Goal: Information Seeking & Learning: Find specific fact

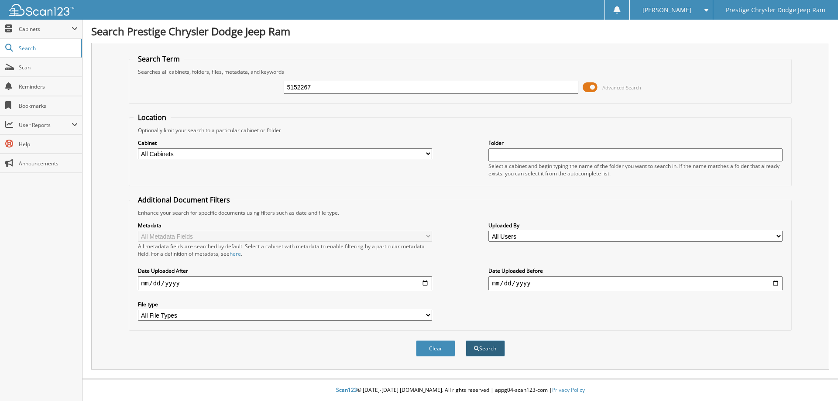
type input "5152267"
click at [477, 346] on span "submit" at bounding box center [476, 348] width 5 height 5
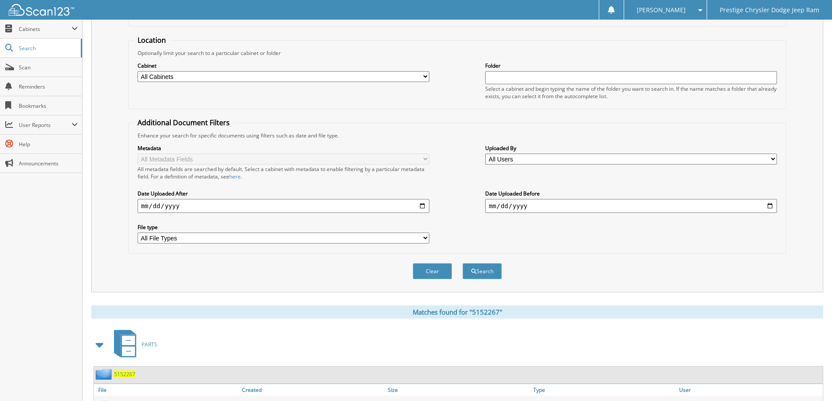
scroll to position [135, 0]
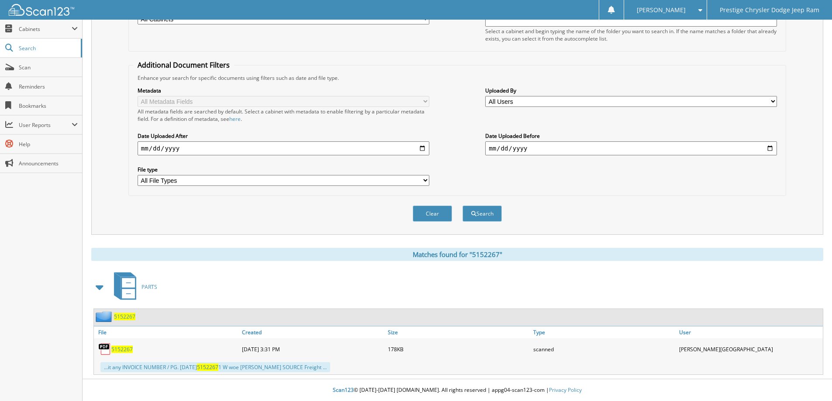
click at [121, 347] on span "5152267" at bounding box center [121, 349] width 21 height 7
